Goal: Task Accomplishment & Management: Manage account settings

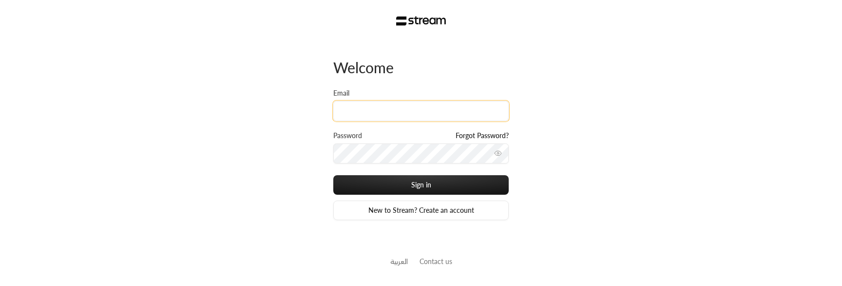
click at [419, 105] on input "Email" at bounding box center [420, 111] width 175 height 20
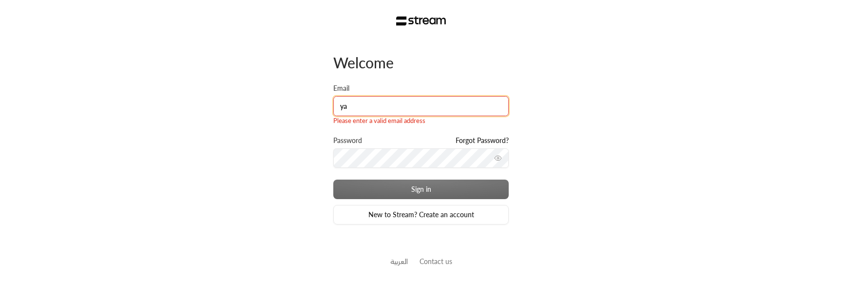
type input "ya"
type input "[EMAIL_ADDRESS][DOMAIN_NAME]"
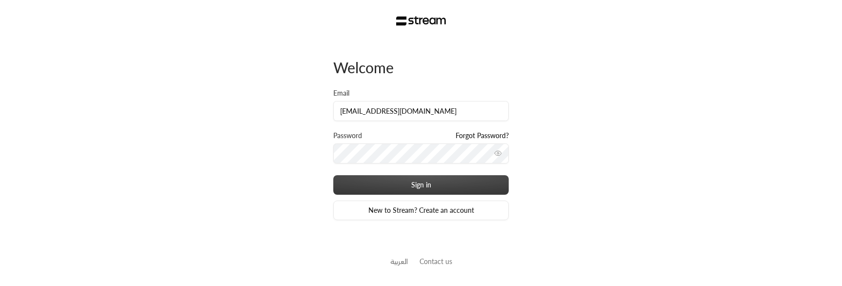
click at [400, 180] on button "Sign in" at bounding box center [420, 184] width 175 height 19
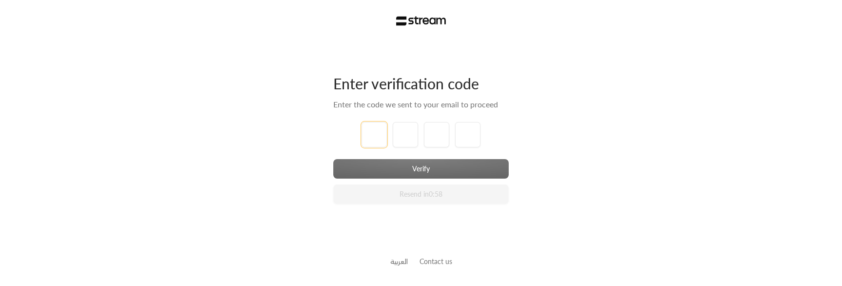
type input "1"
type input "2"
type input "3"
type input "4"
